Goal: Task Accomplishment & Management: Manage account settings

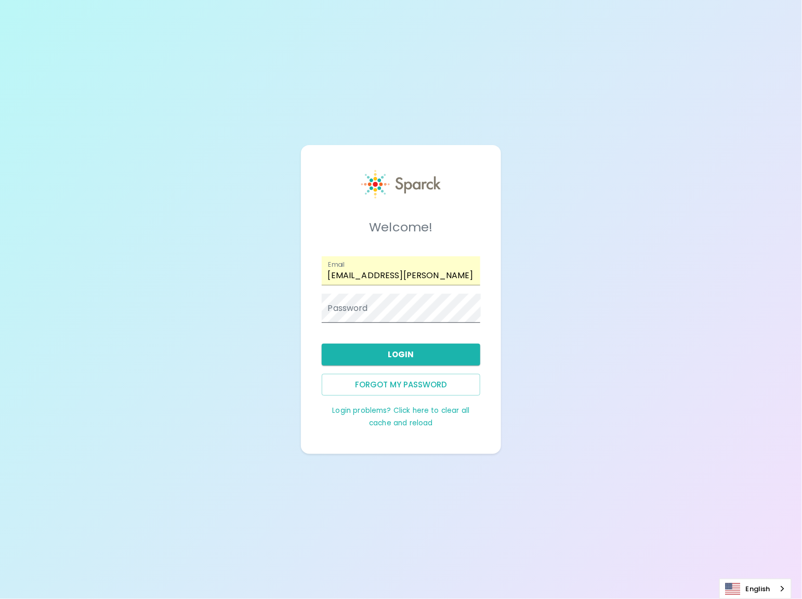
click at [475, 309] on span at bounding box center [475, 308] width 8 height 8
click at [528, 301] on div "Welcome! Email [EMAIL_ADDRESS][PERSON_NAME][DOMAIN_NAME] Password Login Forgot …" at bounding box center [401, 299] width 802 height 599
click at [373, 386] on button "Forgot my password" at bounding box center [401, 385] width 159 height 22
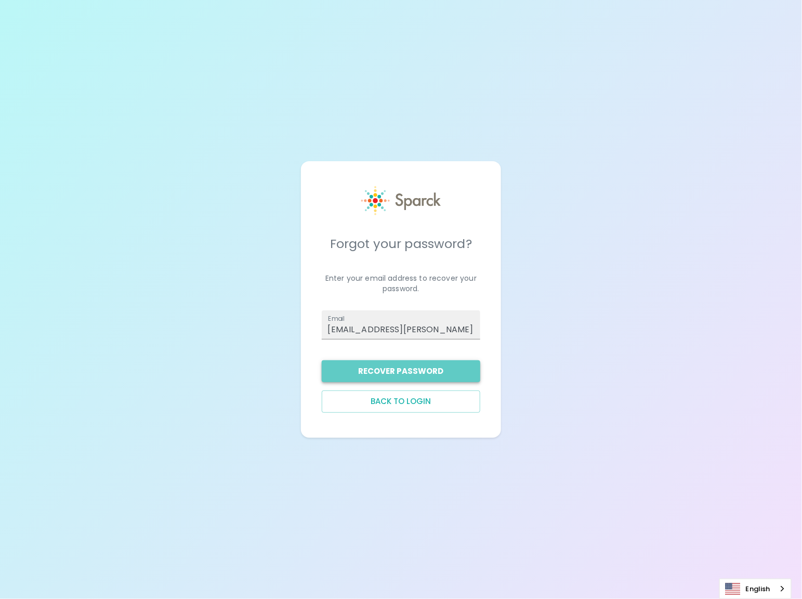
click at [377, 377] on button "Recover Password" at bounding box center [401, 371] width 159 height 22
